Goal: Task Accomplishment & Management: Manage account settings

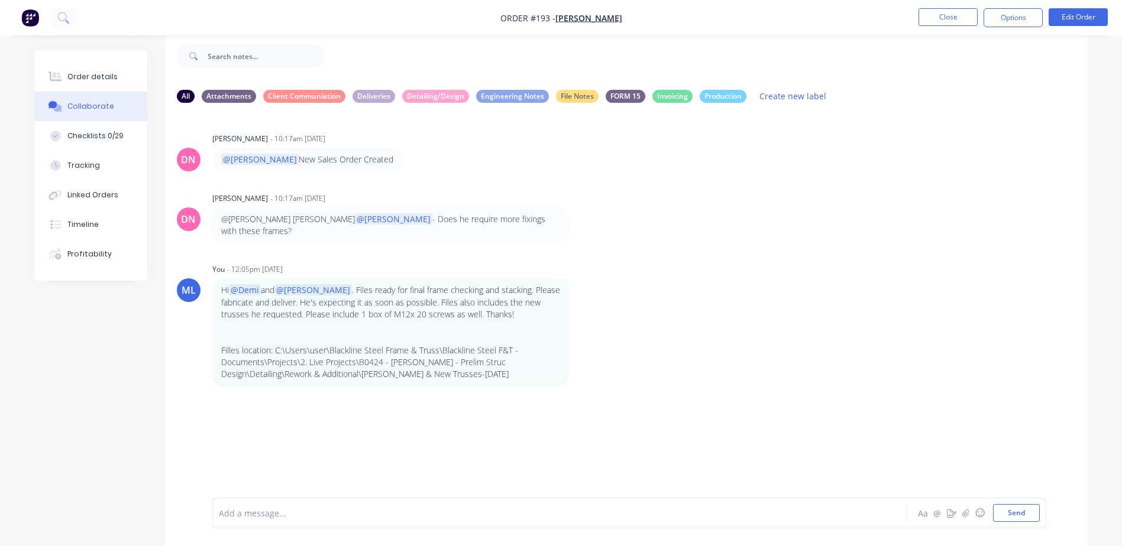
scroll to position [18, 0]
click at [29, 17] on img "button" at bounding box center [30, 18] width 18 height 18
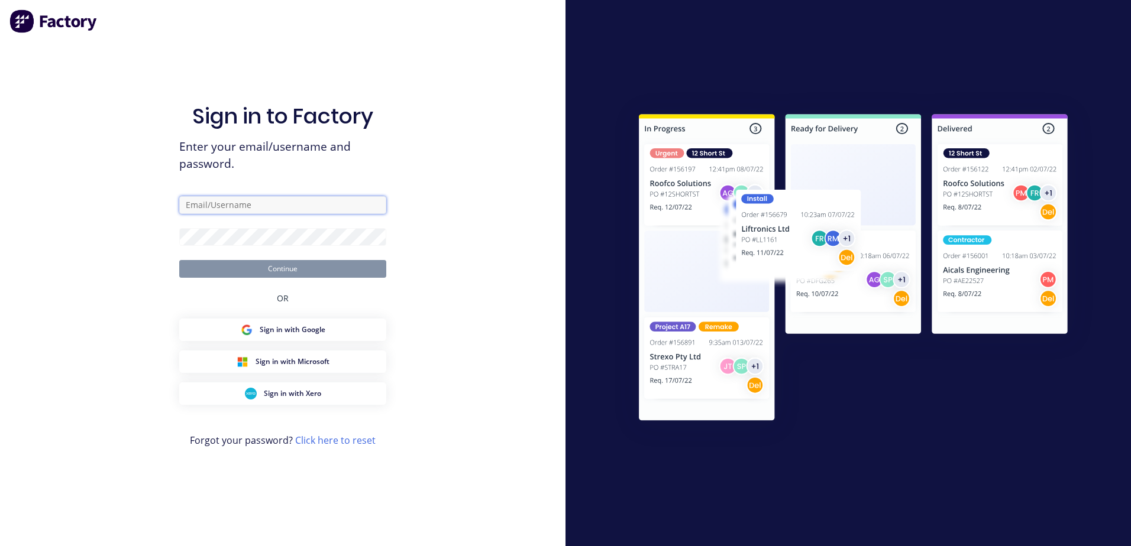
click at [278, 212] on input "text" at bounding box center [282, 205] width 207 height 18
type input "[PERSON_NAME][EMAIL_ADDRESS][DOMAIN_NAME]"
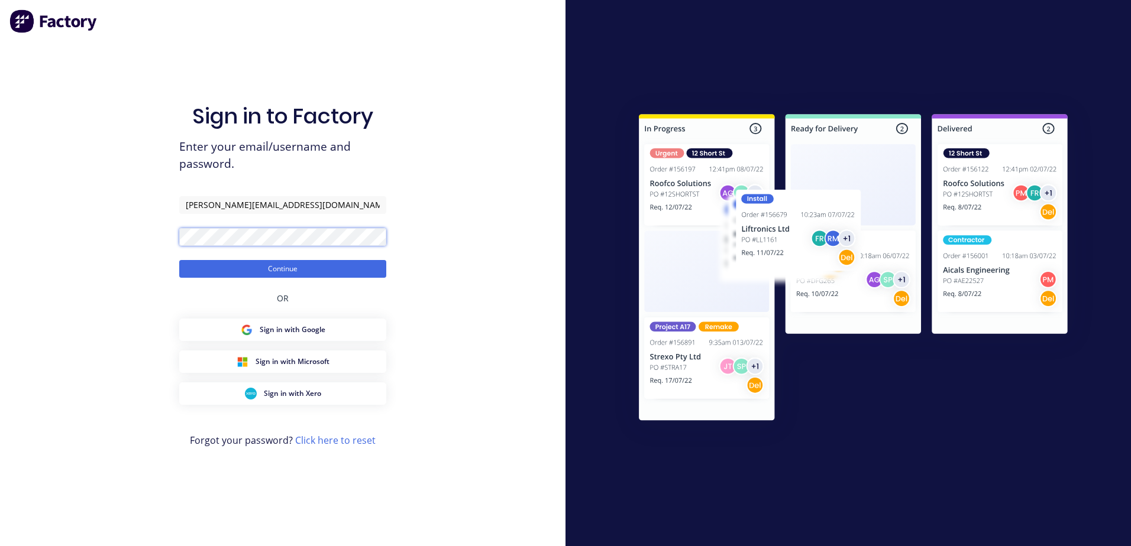
click at [179, 260] on button "Continue" at bounding box center [282, 269] width 207 height 18
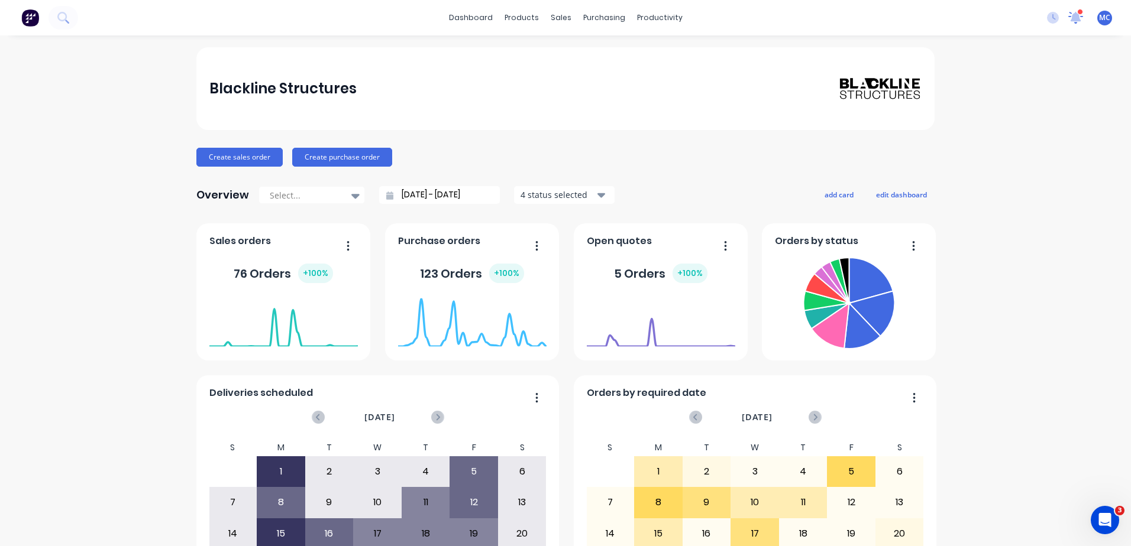
click at [1068, 12] on icon at bounding box center [1076, 18] width 16 height 14
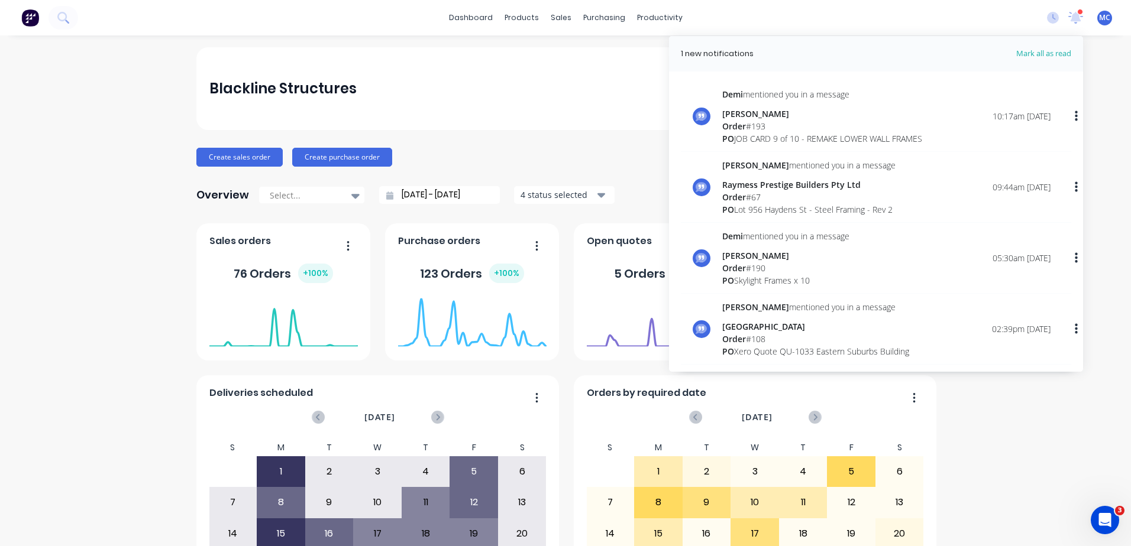
click at [820, 125] on div "Order # 193" at bounding box center [822, 126] width 200 height 12
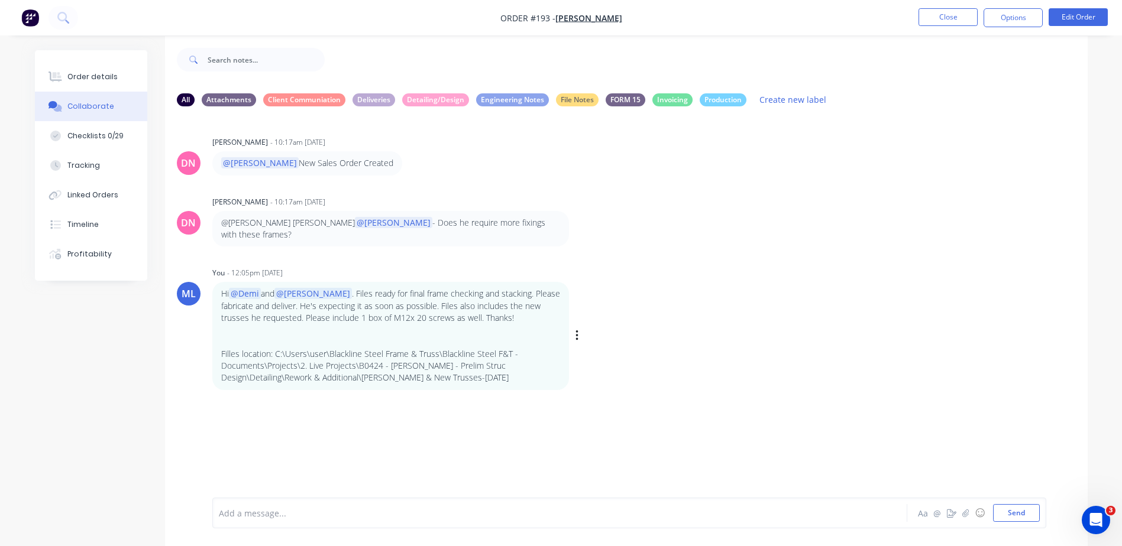
scroll to position [18, 0]
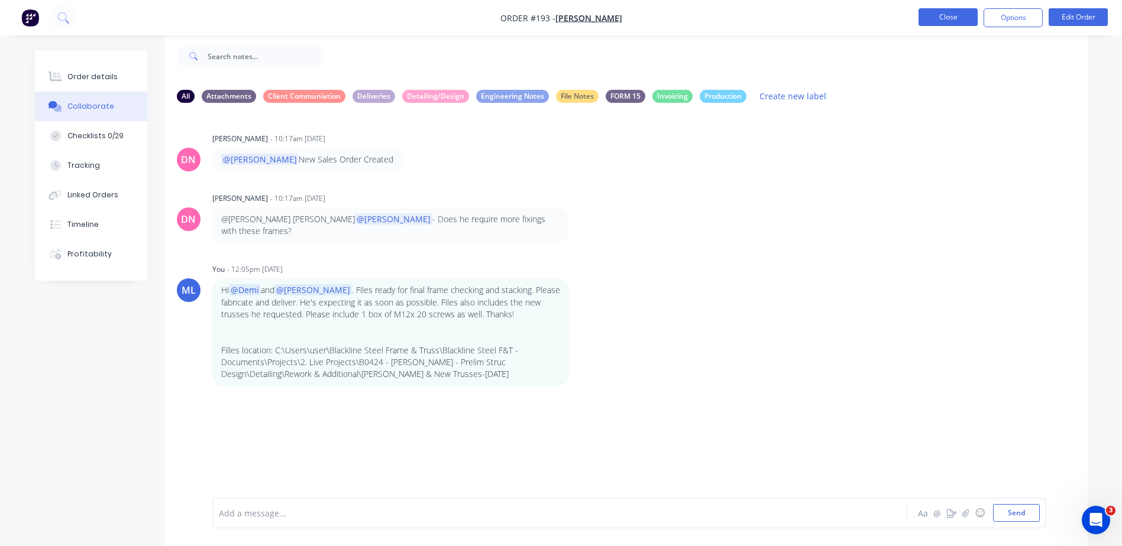
click at [956, 20] on button "Close" at bounding box center [948, 17] width 59 height 18
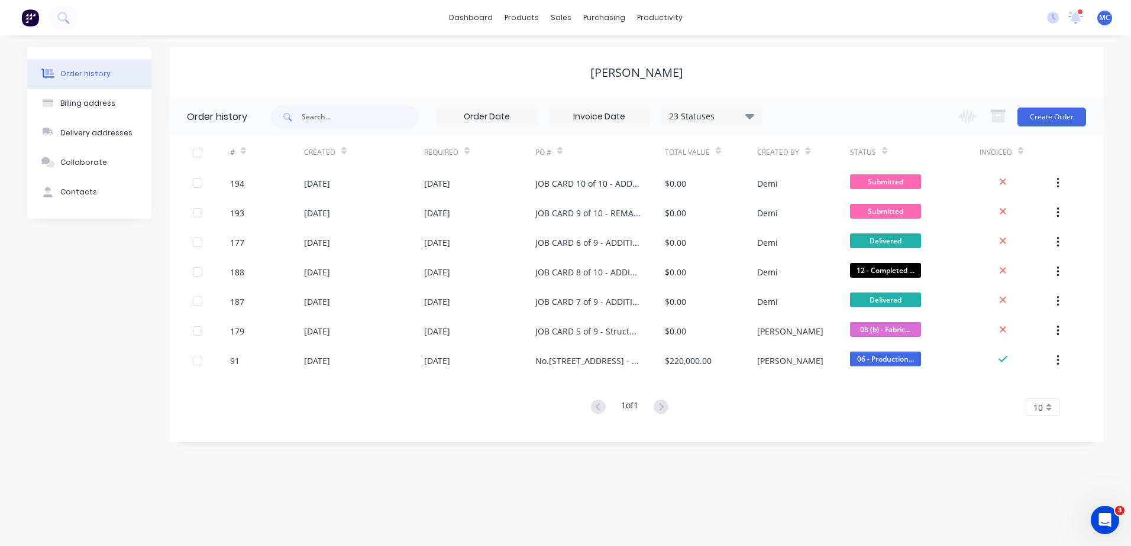
click at [1110, 15] on span "MC" at bounding box center [1104, 17] width 11 height 11
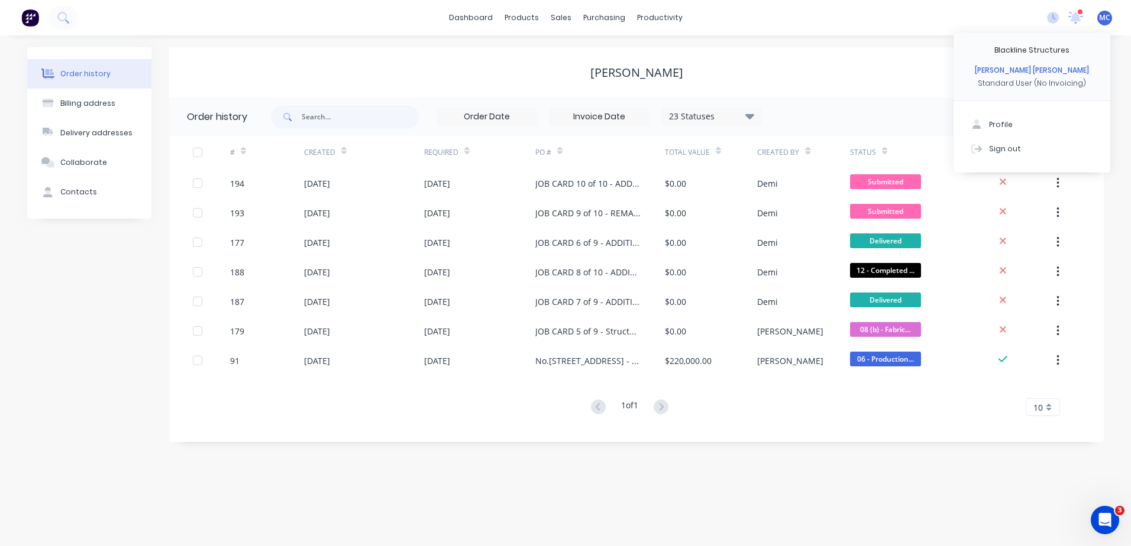
click at [1043, 72] on div "[PERSON_NAME] [PERSON_NAME]" at bounding box center [1032, 70] width 114 height 11
click at [988, 124] on button "Profile" at bounding box center [1031, 125] width 157 height 24
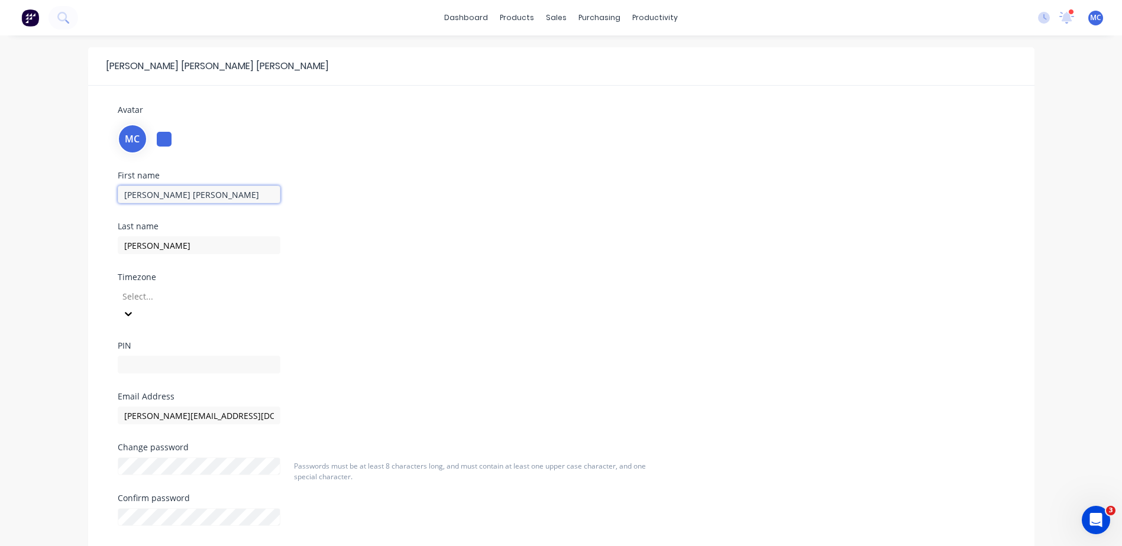
click at [185, 198] on input "[PERSON_NAME] [PERSON_NAME]" at bounding box center [199, 195] width 163 height 18
drag, startPoint x: 189, startPoint y: 196, endPoint x: 69, endPoint y: 202, distance: 120.2
click at [93, 190] on div "Avatar MC First name [PERSON_NAME] [PERSON_NAME] Last name [PERSON_NAME] Timezo…" at bounding box center [561, 331] width 946 height 490
type input "Lilo"
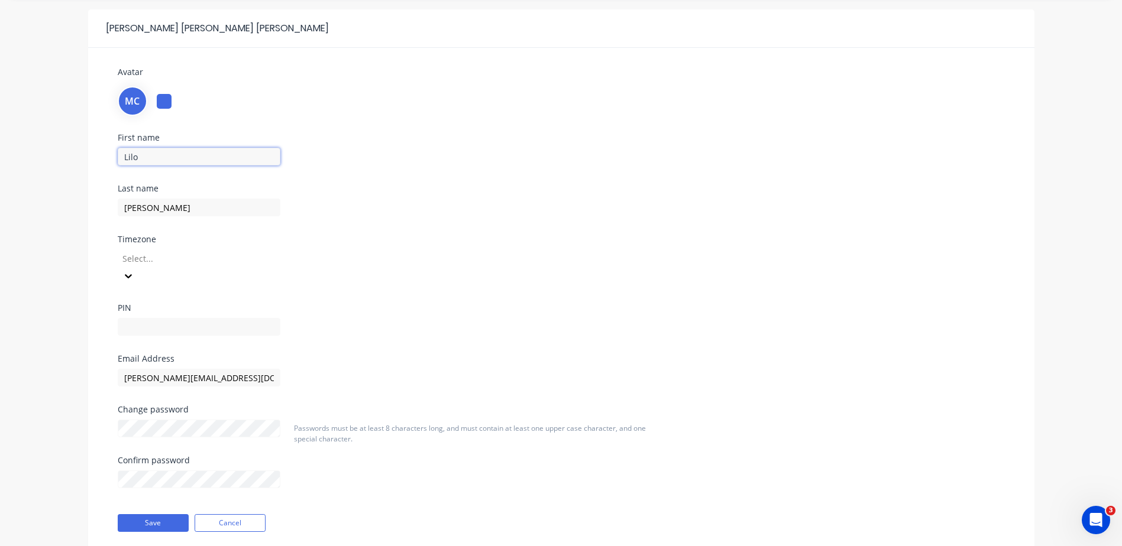
scroll to position [59, 0]
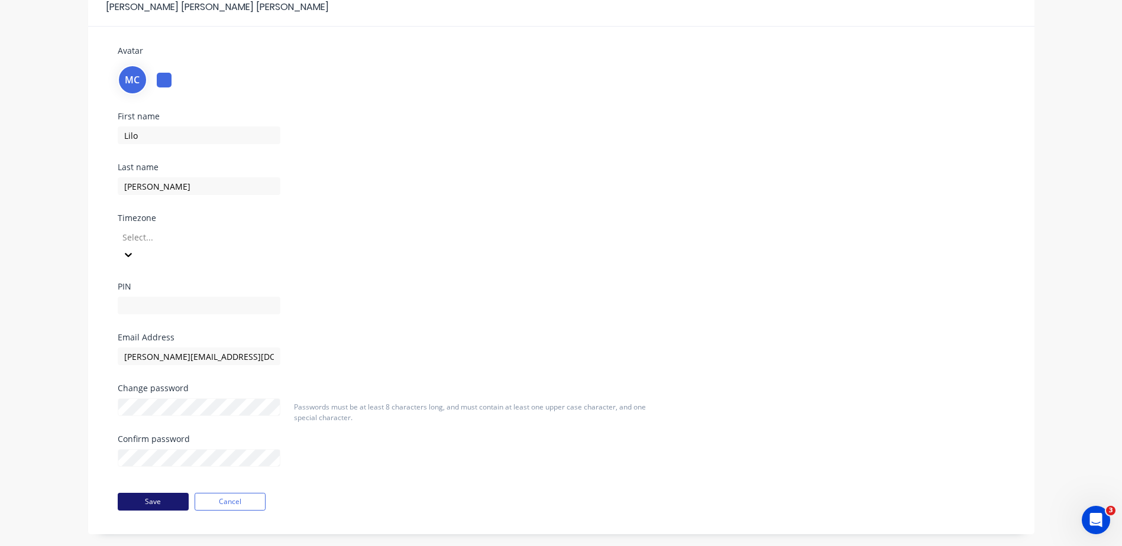
click at [156, 493] on button "Save" at bounding box center [153, 502] width 71 height 18
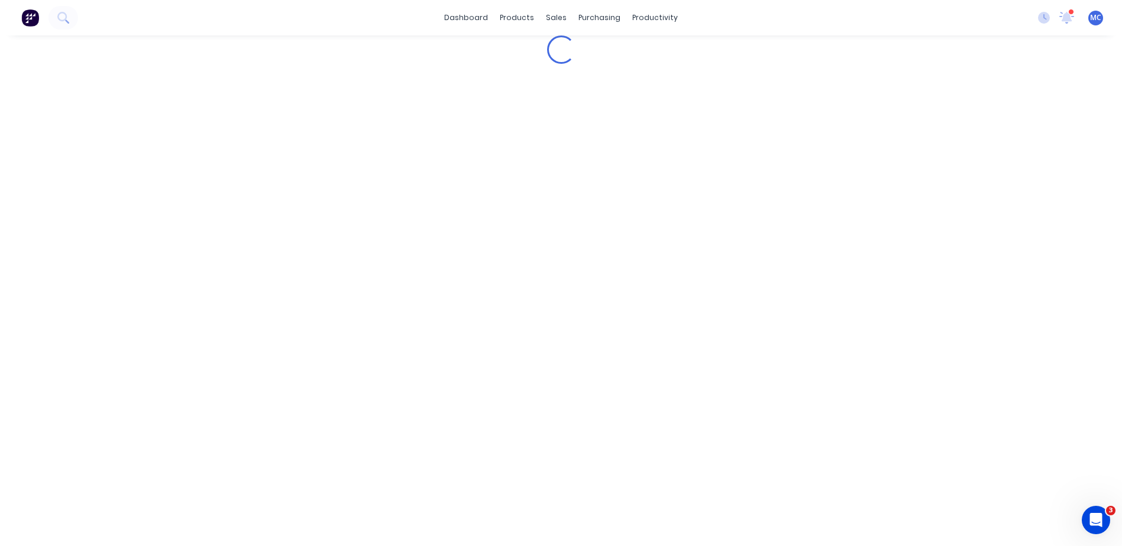
scroll to position [0, 0]
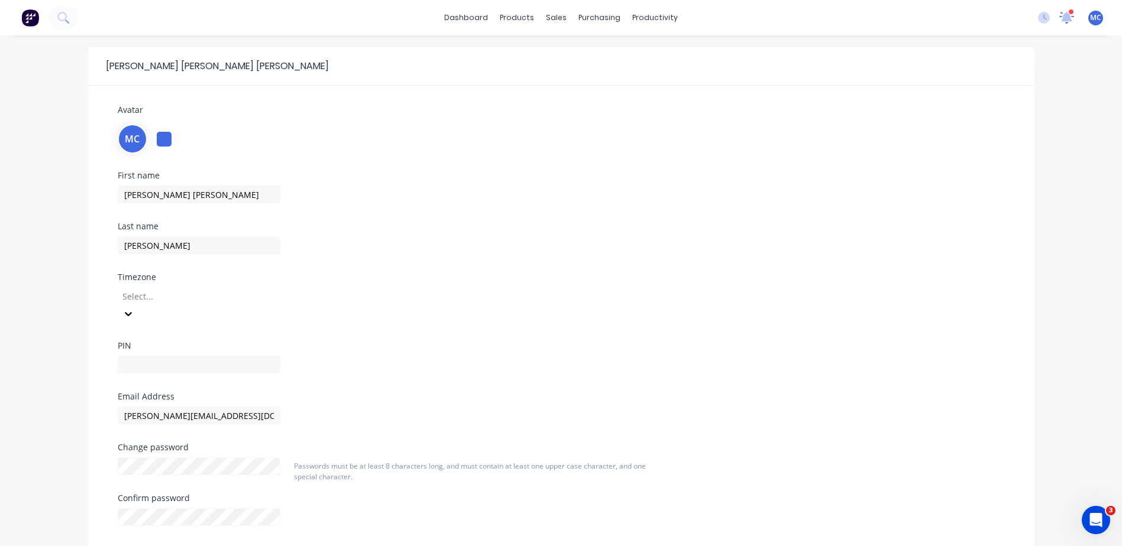
click at [1068, 16] on icon at bounding box center [1066, 16] width 11 height 11
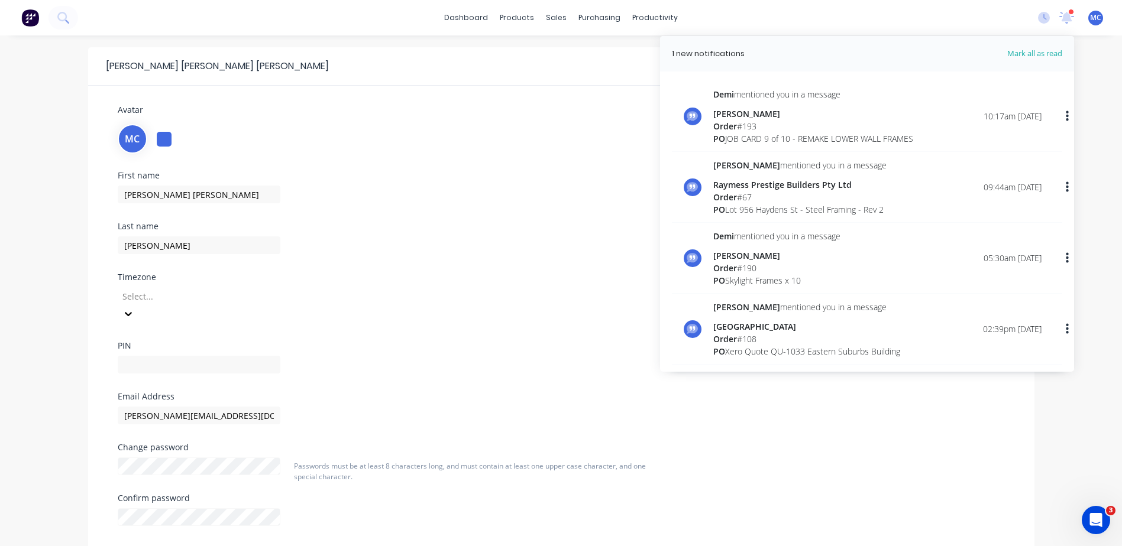
click at [693, 52] on div "1 new notifications" at bounding box center [708, 54] width 73 height 12
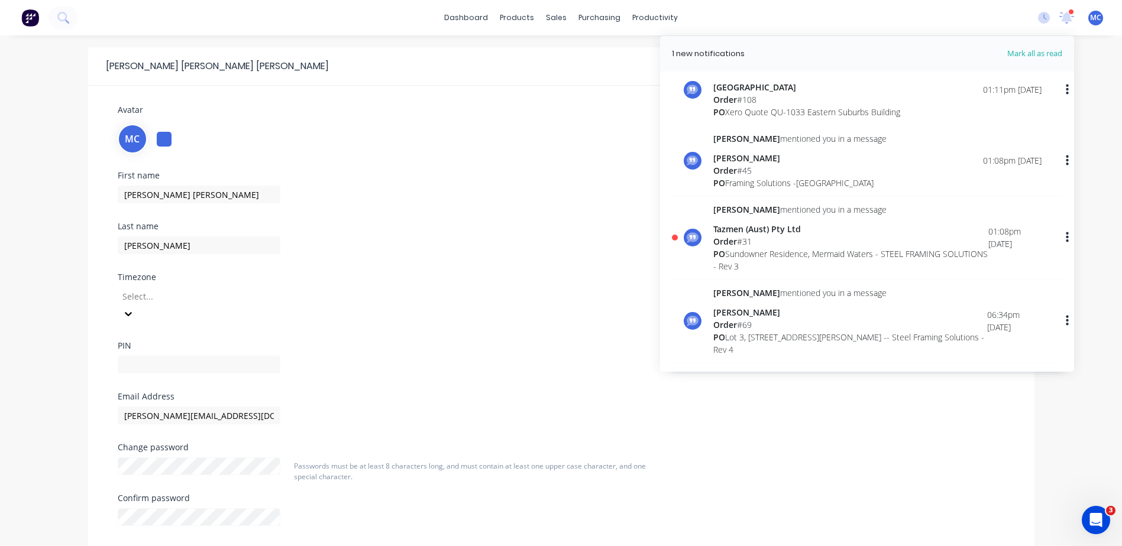
scroll to position [473, 0]
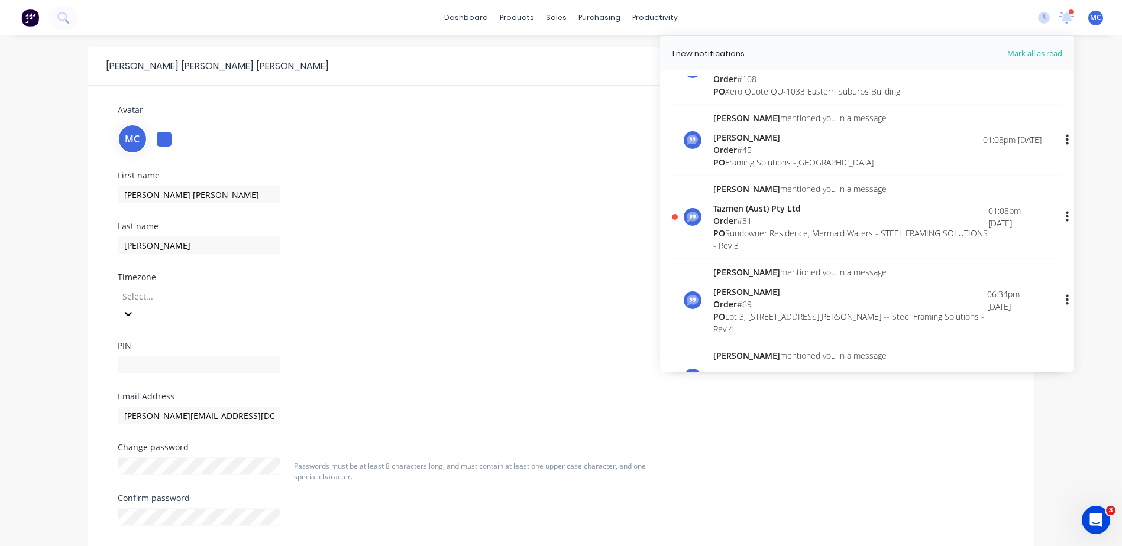
click at [797, 226] on div "Order # 31" at bounding box center [850, 221] width 275 height 12
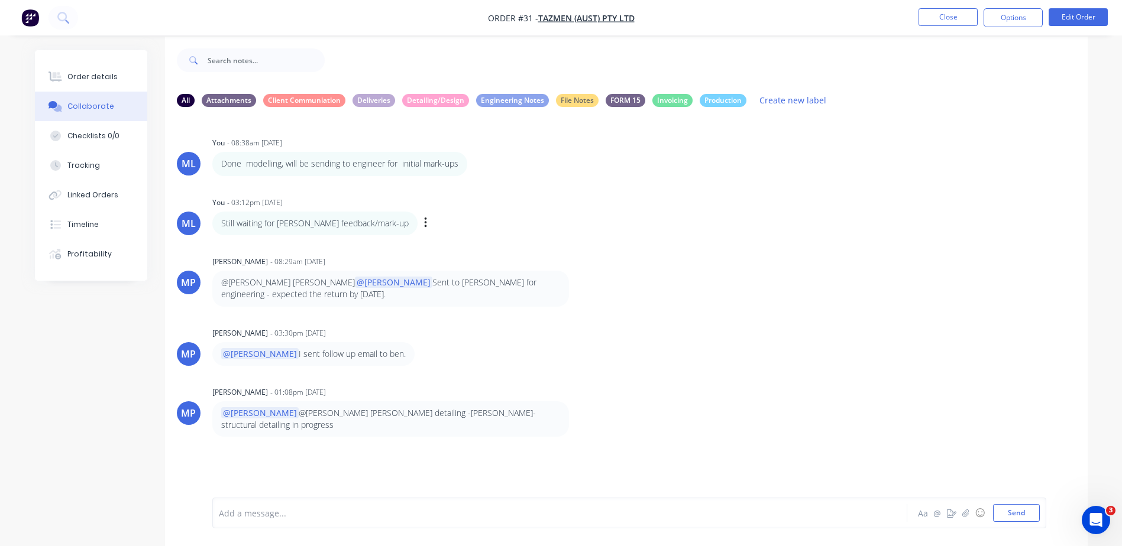
scroll to position [18, 0]
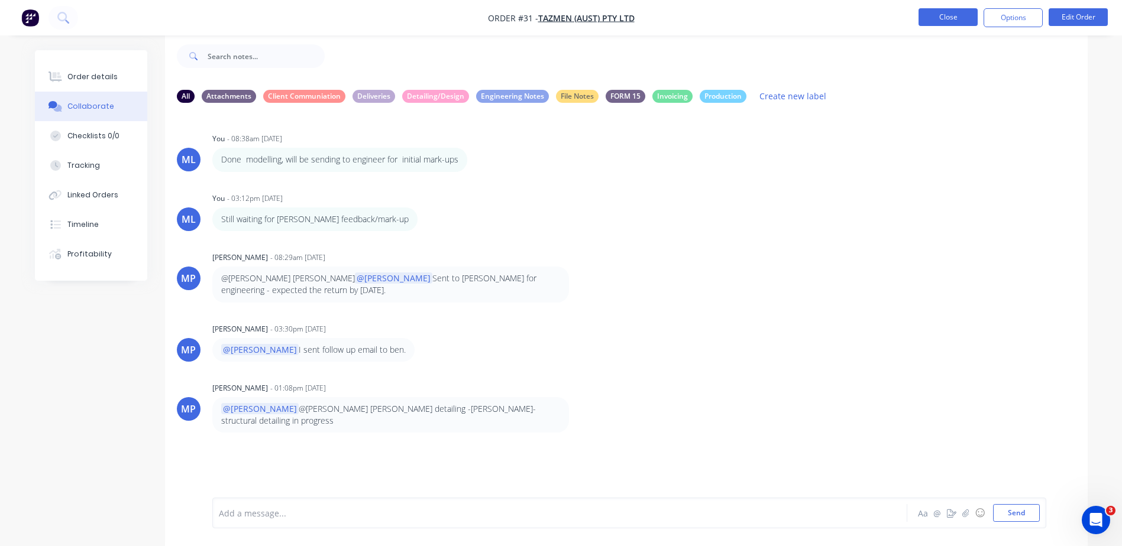
click at [927, 9] on button "Close" at bounding box center [948, 17] width 59 height 18
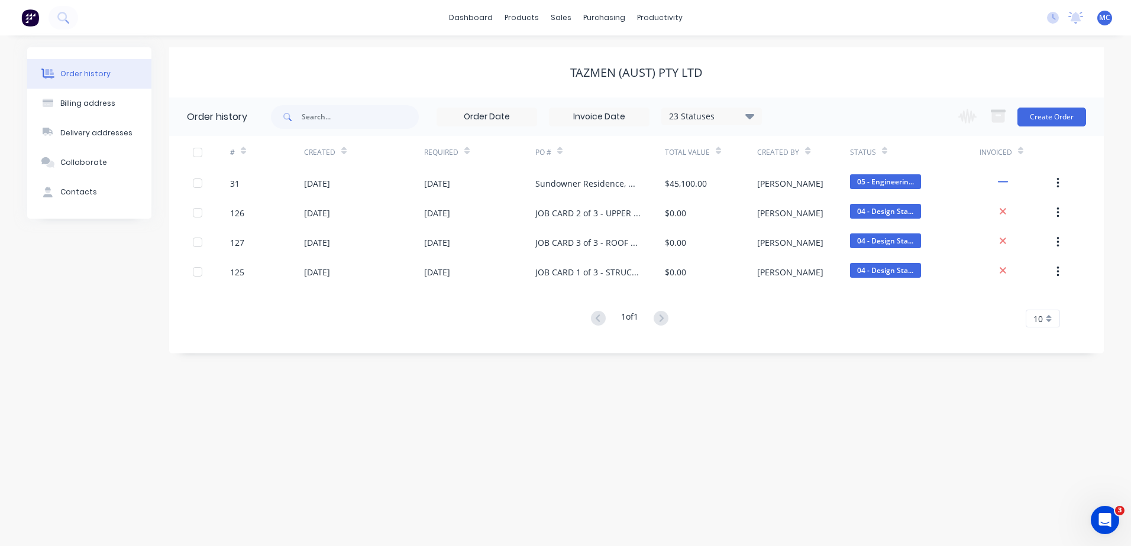
click at [1112, 18] on div "No new notifications [PERSON_NAME] all as read [PERSON_NAME] mentioned you in a…" at bounding box center [1083, 18] width 93 height 18
click at [1107, 14] on span "MC" at bounding box center [1104, 17] width 11 height 11
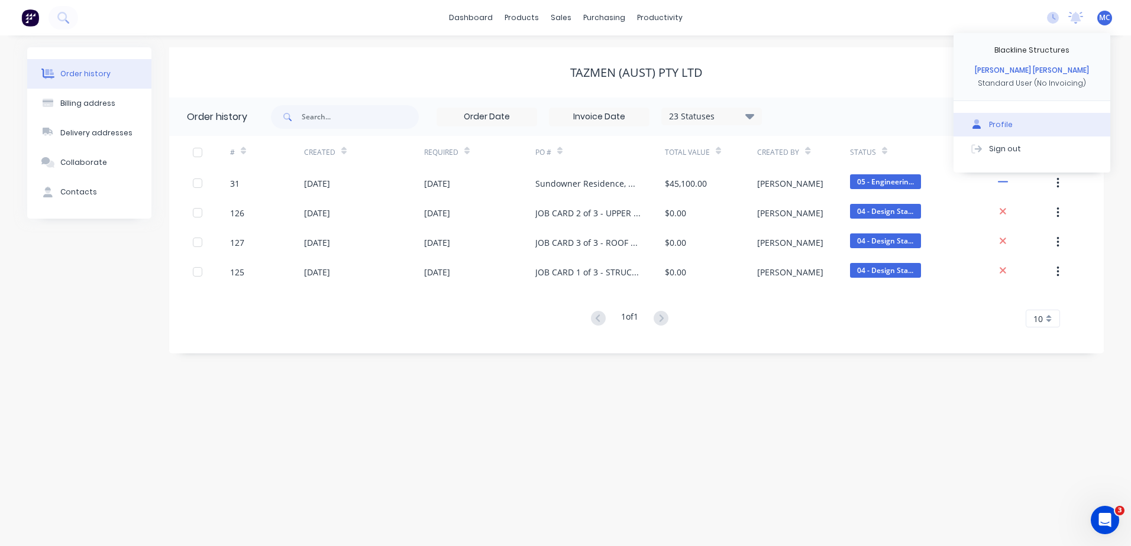
click at [1014, 120] on button "Profile" at bounding box center [1031, 125] width 157 height 24
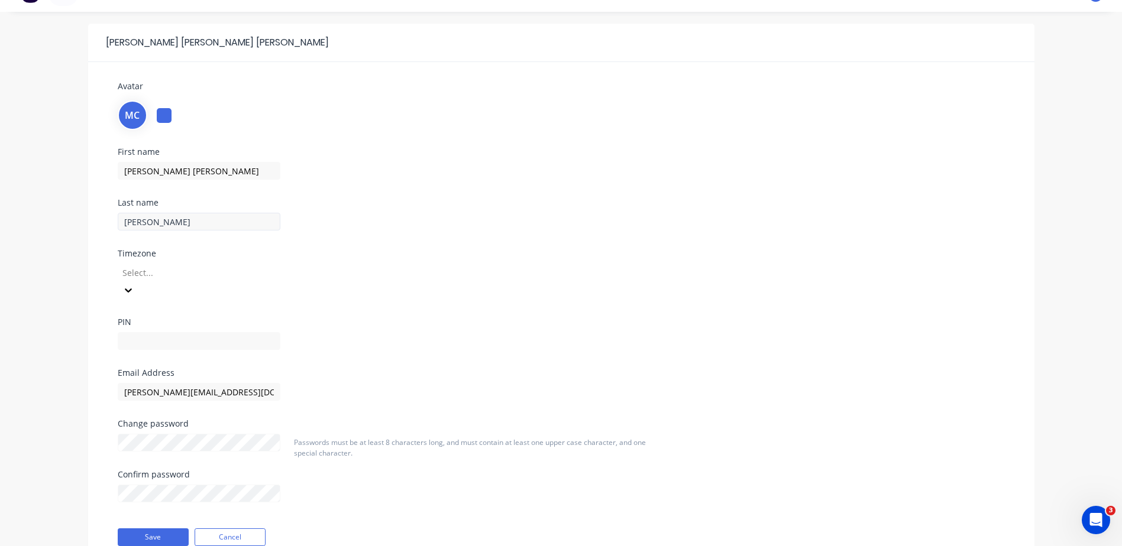
scroll to position [59, 0]
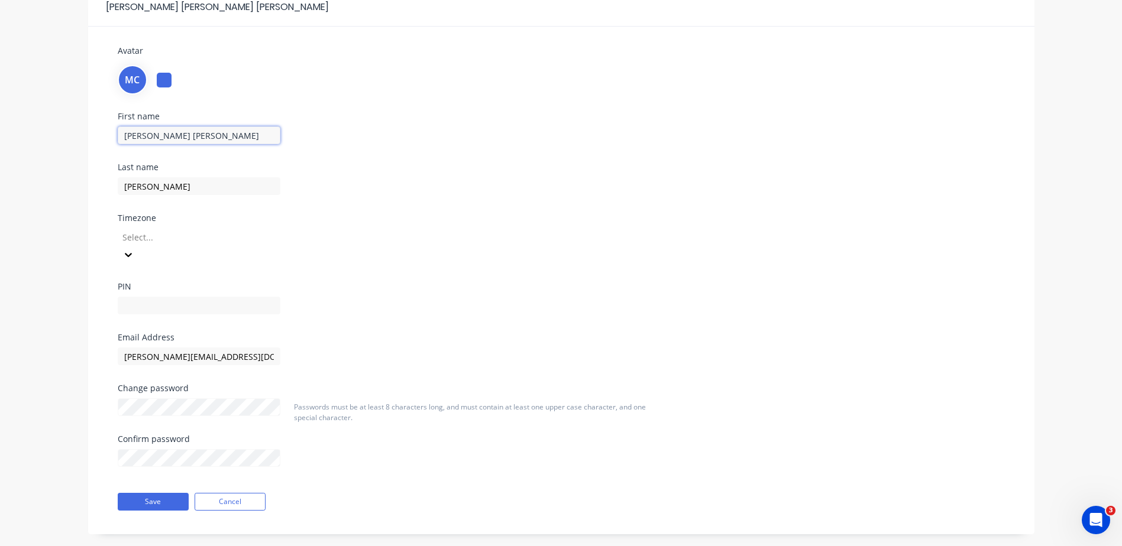
drag, startPoint x: 187, startPoint y: 132, endPoint x: 10, endPoint y: 121, distance: 177.8
click at [10, 121] on div "[PERSON_NAME] [PERSON_NAME] Avatar MC First name [PERSON_NAME] [PERSON_NAME] La…" at bounding box center [561, 270] width 1122 height 588
type input "Lilo"
click at [148, 493] on button "Save" at bounding box center [153, 502] width 71 height 18
drag, startPoint x: 192, startPoint y: 132, endPoint x: 76, endPoint y: 116, distance: 117.0
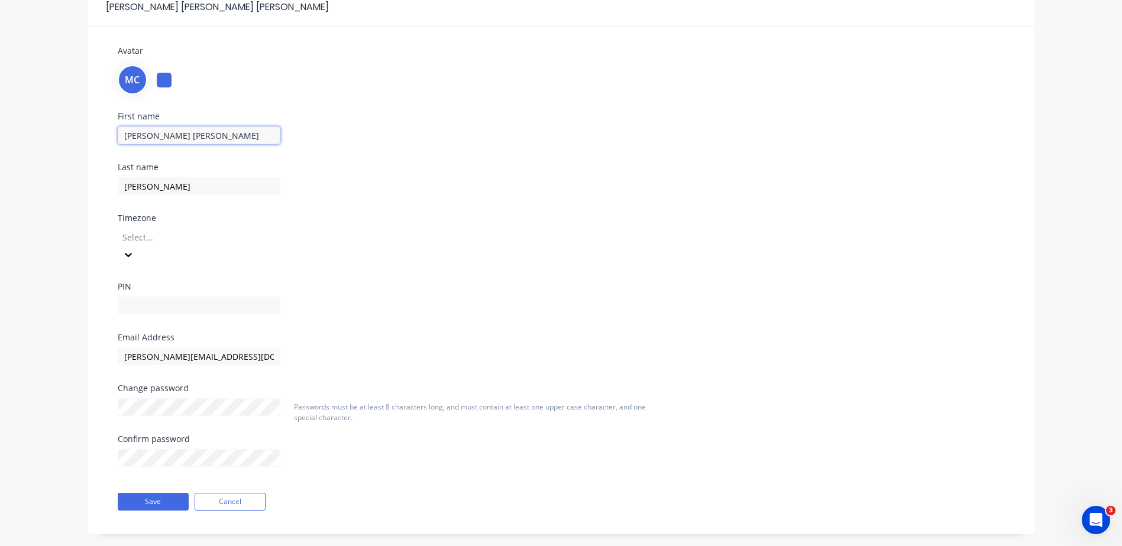
click at [76, 116] on div "[PERSON_NAME] [PERSON_NAME] Avatar MC First name [PERSON_NAME] [PERSON_NAME] La…" at bounding box center [561, 270] width 1122 height 588
type input "Lilo"
click at [170, 76] on div at bounding box center [164, 80] width 15 height 15
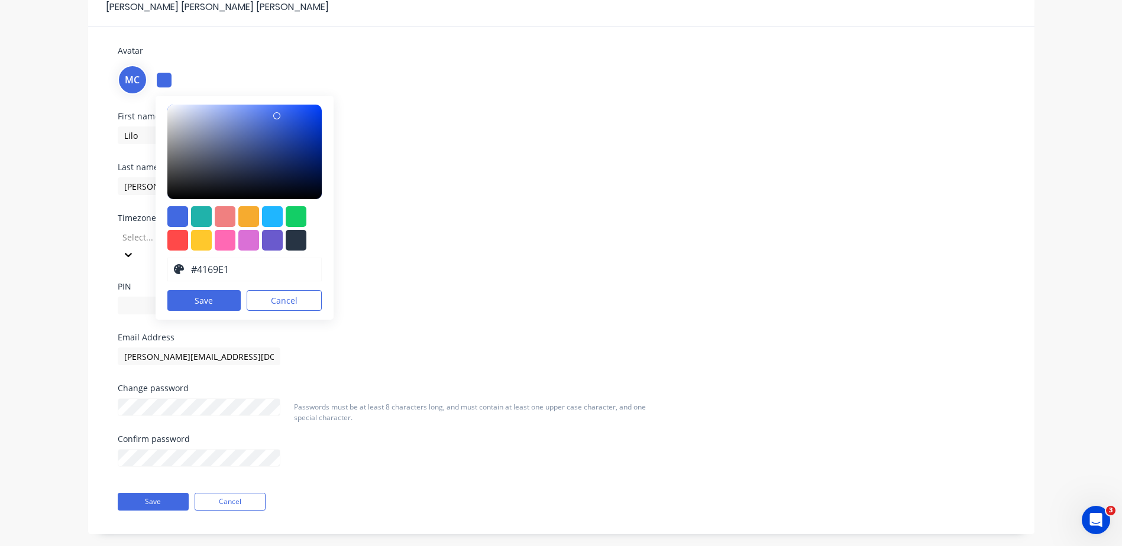
click at [144, 77] on div "MC" at bounding box center [133, 80] width 30 height 30
click at [222, 234] on div at bounding box center [225, 240] width 21 height 21
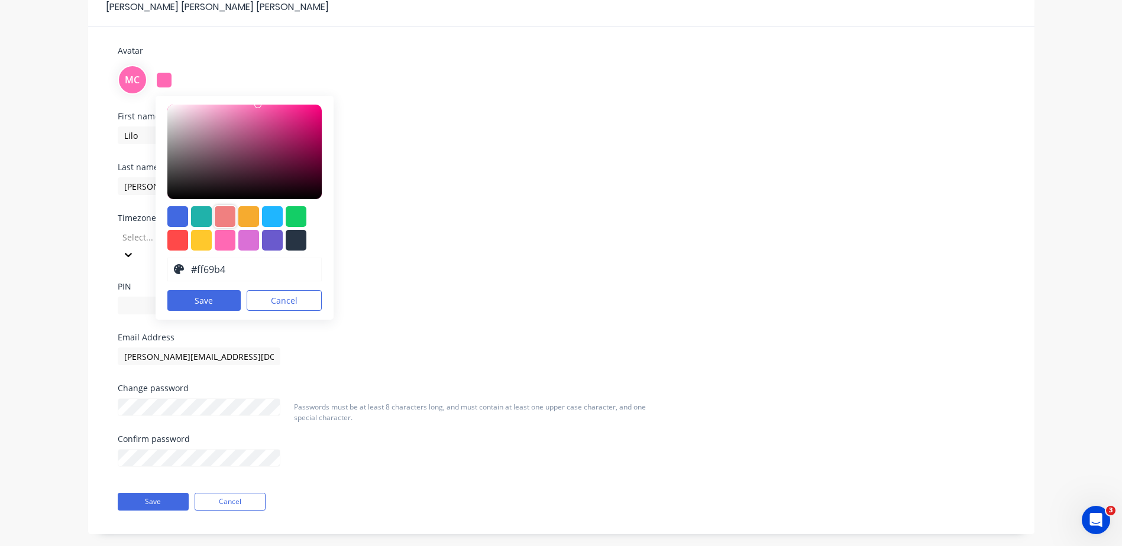
click at [225, 215] on div at bounding box center [225, 216] width 21 height 21
type input "#f08080"
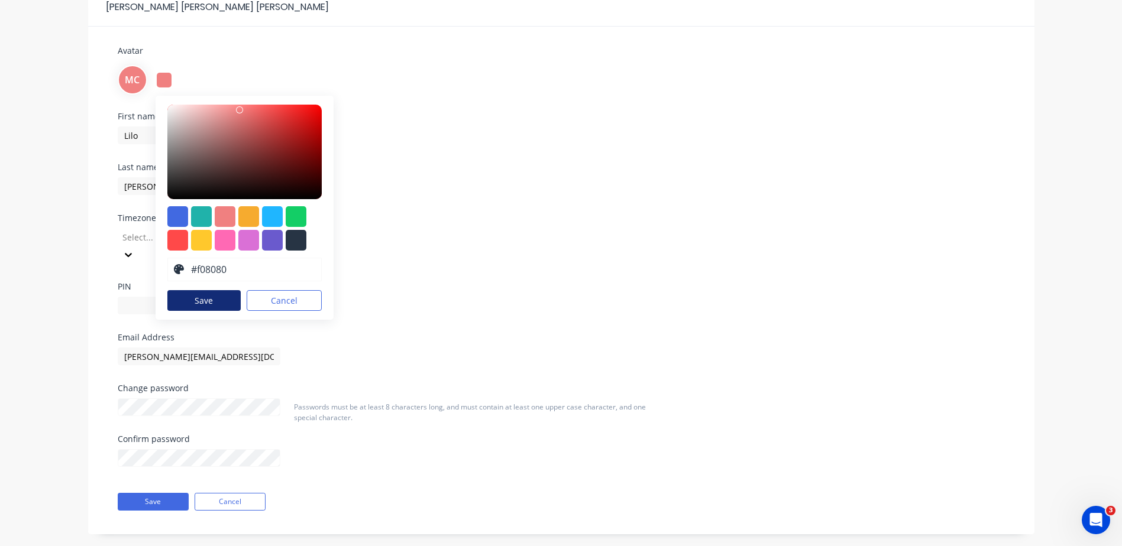
click at [209, 299] on button "Save" at bounding box center [204, 300] width 74 height 21
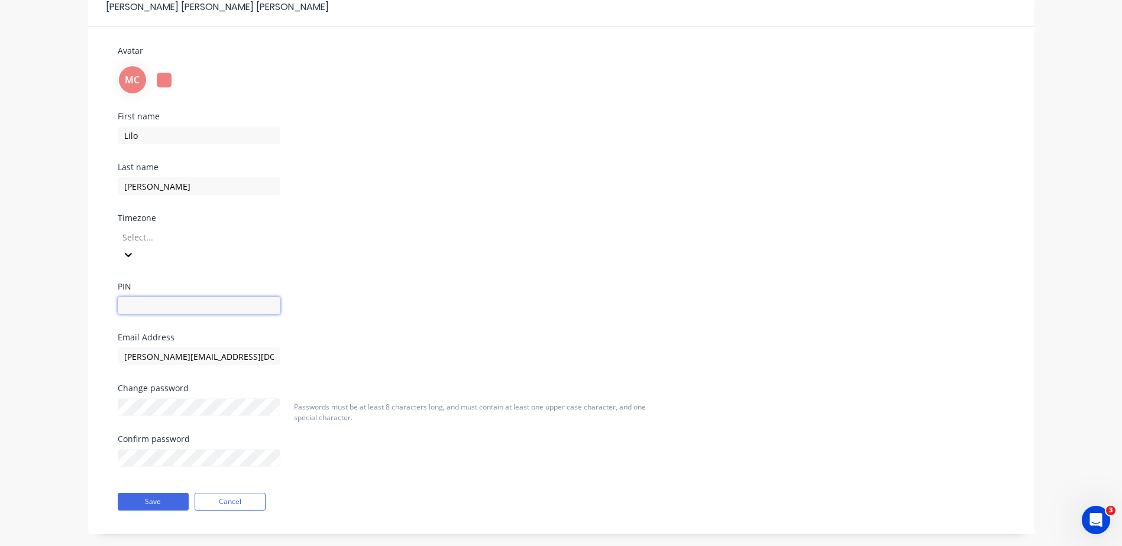
click at [200, 297] on input "text" at bounding box center [199, 306] width 163 height 18
type input "2408"
click at [415, 218] on div "First name [PERSON_NAME] Last name [PERSON_NAME] Timezone Select... PIN 2408" at bounding box center [561, 222] width 905 height 221
click at [156, 493] on button "Save" at bounding box center [153, 502] width 71 height 18
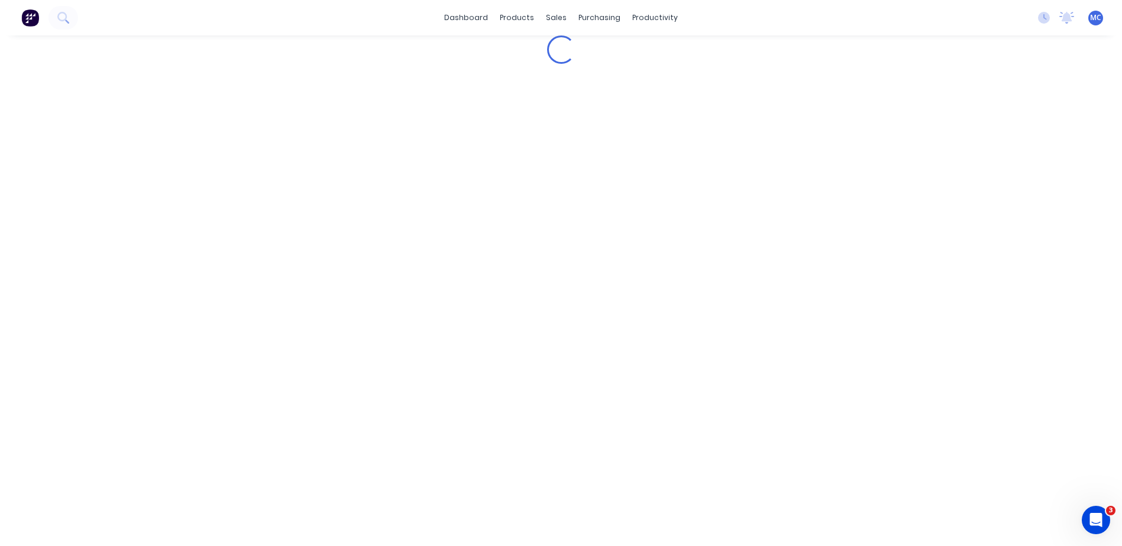
scroll to position [0, 0]
